Goal: Book appointment/travel/reservation

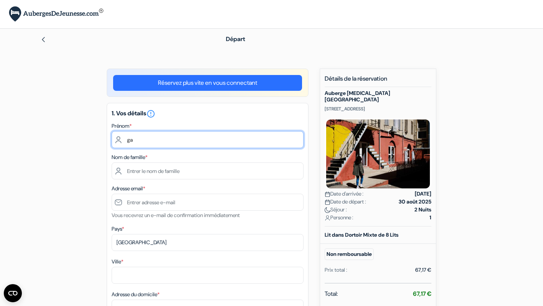
type input "g"
type input "[PERSON_NAME]"
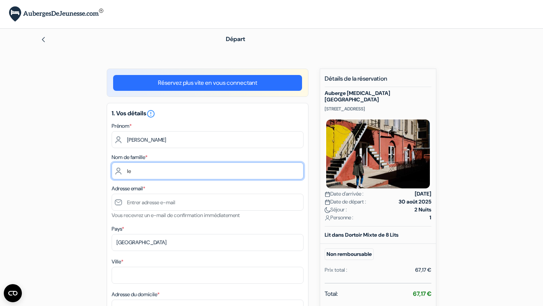
type input "l"
type input "[PERSON_NAME]"
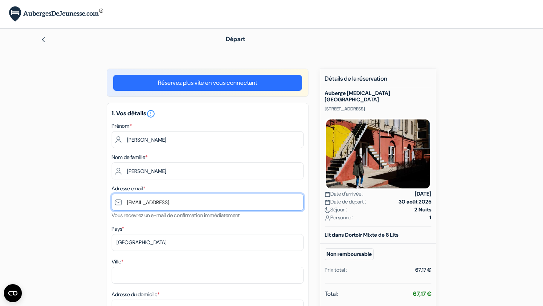
click at [132, 203] on input "[EMAIL_ADDRESS]." at bounding box center [208, 202] width 192 height 17
click at [133, 205] on input "[EMAIL_ADDRESS]." at bounding box center [208, 202] width 192 height 17
click at [202, 204] on input "[EMAIL_ADDRESS]." at bounding box center [208, 202] width 192 height 17
type input "[EMAIL_ADDRESS][DOMAIN_NAME]"
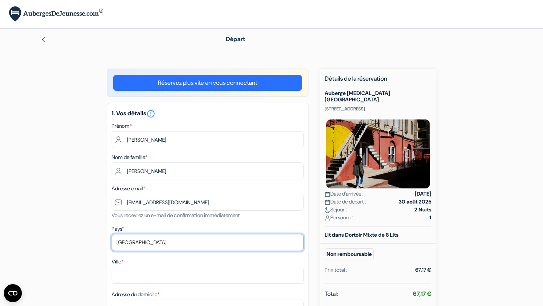
select select "ca"
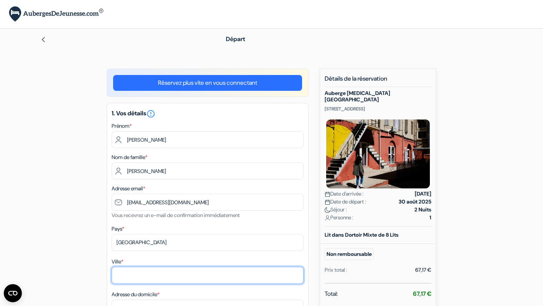
click at [130, 275] on input "Ville *" at bounding box center [208, 275] width 192 height 17
type input "[GEOGRAPHIC_DATA]"
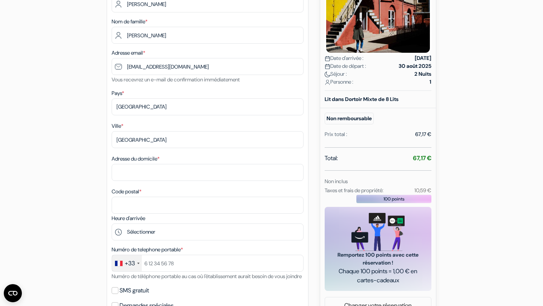
scroll to position [151, 0]
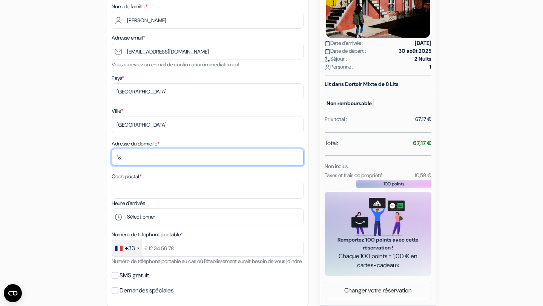
type input """
type input "313 110ème rue"
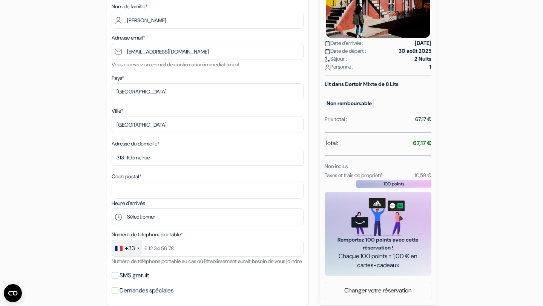
click at [455, 128] on div "add_box [GEOGRAPHIC_DATA][MEDICAL_DATA] [STREET_ADDRESS] Détails de l'établisse…" at bounding box center [272, 220] width 498 height 604
click at [137, 189] on input "Code postal *" at bounding box center [208, 190] width 192 height 17
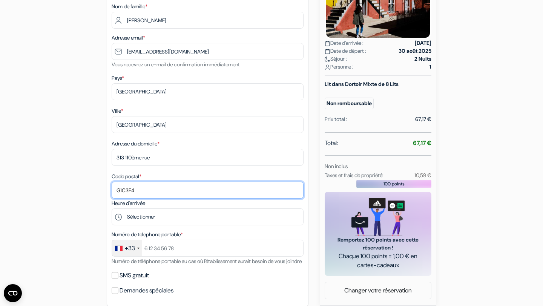
type input "G1C3E4"
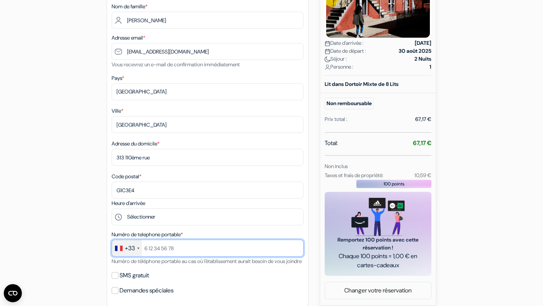
click at [299, 249] on input "text" at bounding box center [208, 248] width 192 height 17
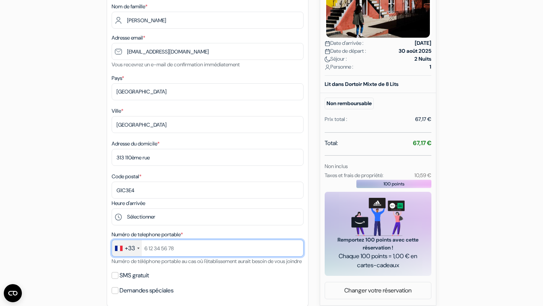
click at [299, 249] on input "text" at bounding box center [208, 248] width 192 height 17
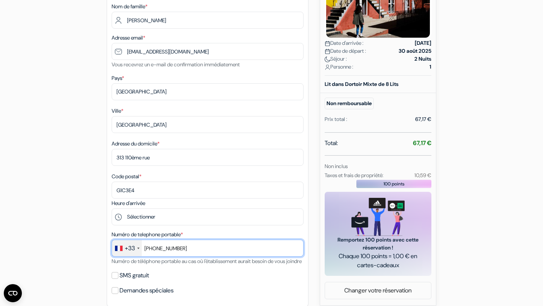
type input "[PHONE_NUMBER]"
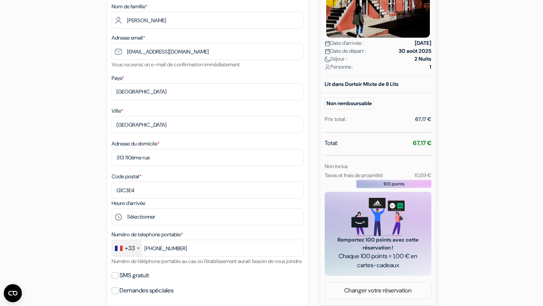
click at [140, 249] on div at bounding box center [138, 249] width 2 height 2
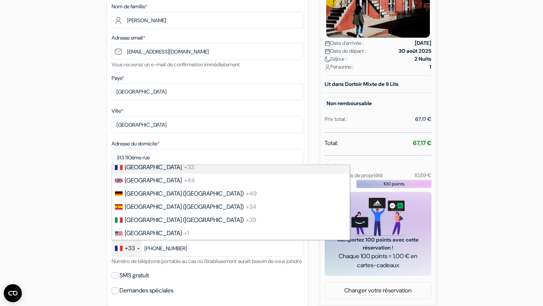
scroll to position [0, 0]
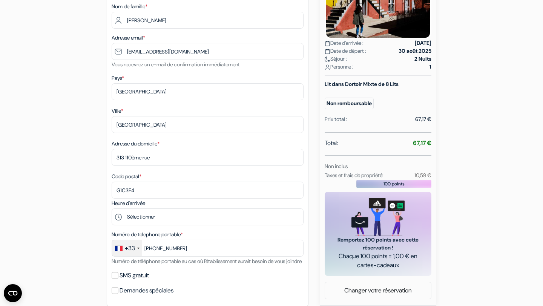
click at [139, 248] on div at bounding box center [138, 249] width 2 height 2
click at [138, 248] on div at bounding box center [138, 249] width 2 height 2
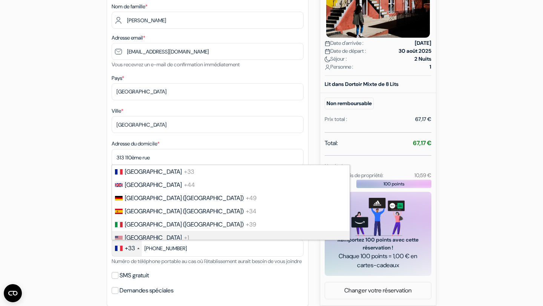
scroll to position [5, 0]
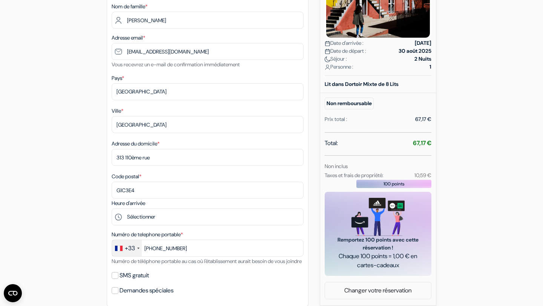
click at [139, 248] on div at bounding box center [138, 249] width 2 height 2
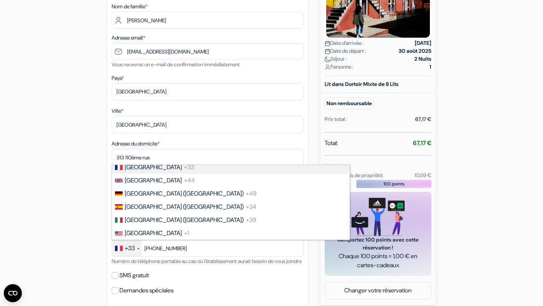
scroll to position [0, 0]
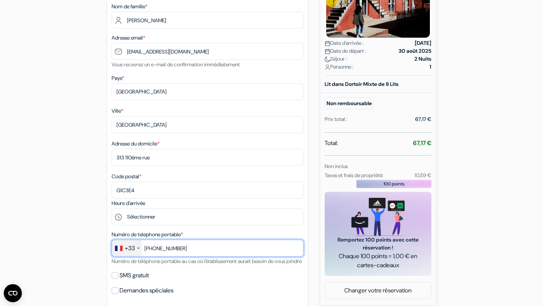
click at [180, 249] on input "[PHONE_NUMBER]" at bounding box center [208, 248] width 192 height 17
type input "5"
type input "750169242"
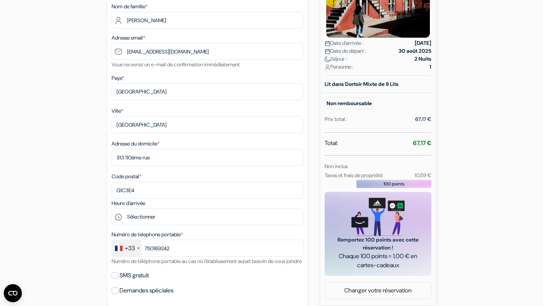
click at [461, 238] on div "add_box [GEOGRAPHIC_DATA][MEDICAL_DATA] [STREET_ADDRESS] Détails de l'établisse…" at bounding box center [272, 231] width 498 height 626
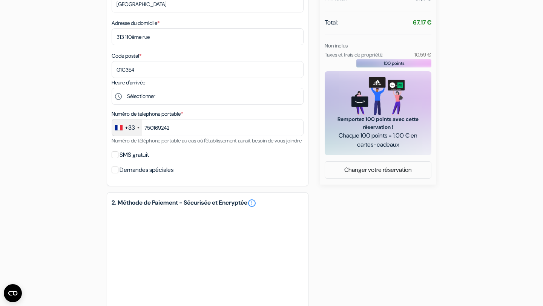
scroll to position [287, 0]
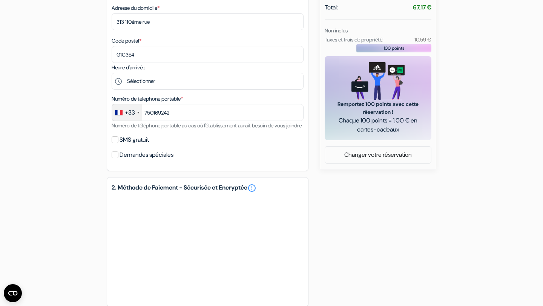
click at [115, 143] on input "SMS gratuit" at bounding box center [115, 140] width 7 height 7
checkbox input "true"
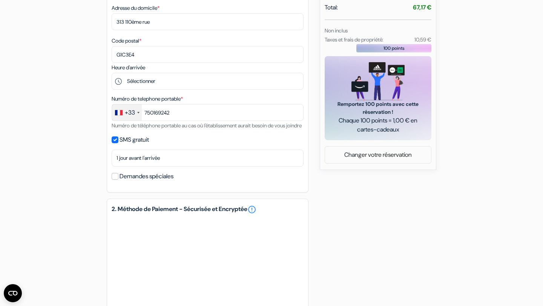
click at [364, 217] on div "add_box [GEOGRAPHIC_DATA][MEDICAL_DATA] [STREET_ADDRESS] Détails de l'établisse…" at bounding box center [272, 106] width 498 height 648
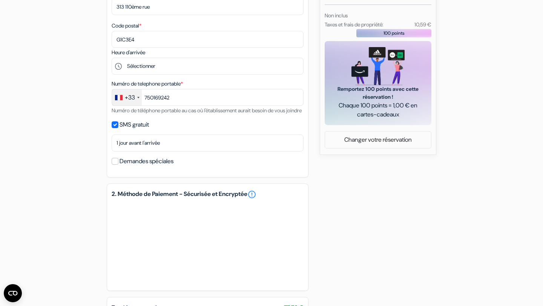
click at [359, 271] on div "add_box [GEOGRAPHIC_DATA][MEDICAL_DATA] [STREET_ADDRESS] Détails de l'établisse…" at bounding box center [272, 79] width 498 height 625
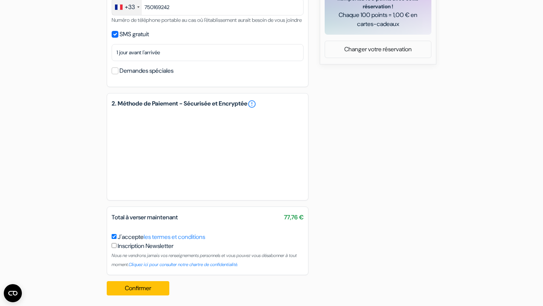
scroll to position [404, 0]
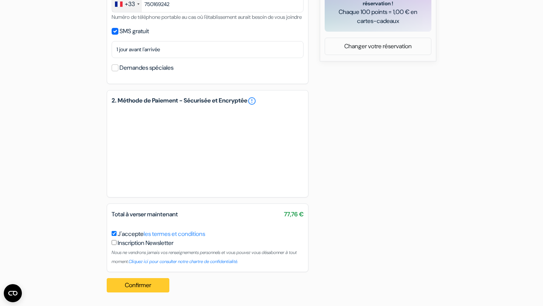
click at [156, 287] on button "Confirmer Loading..." at bounding box center [138, 285] width 63 height 14
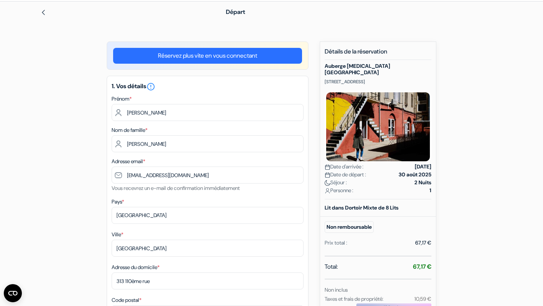
scroll to position [0, 0]
